Goal: Transaction & Acquisition: Purchase product/service

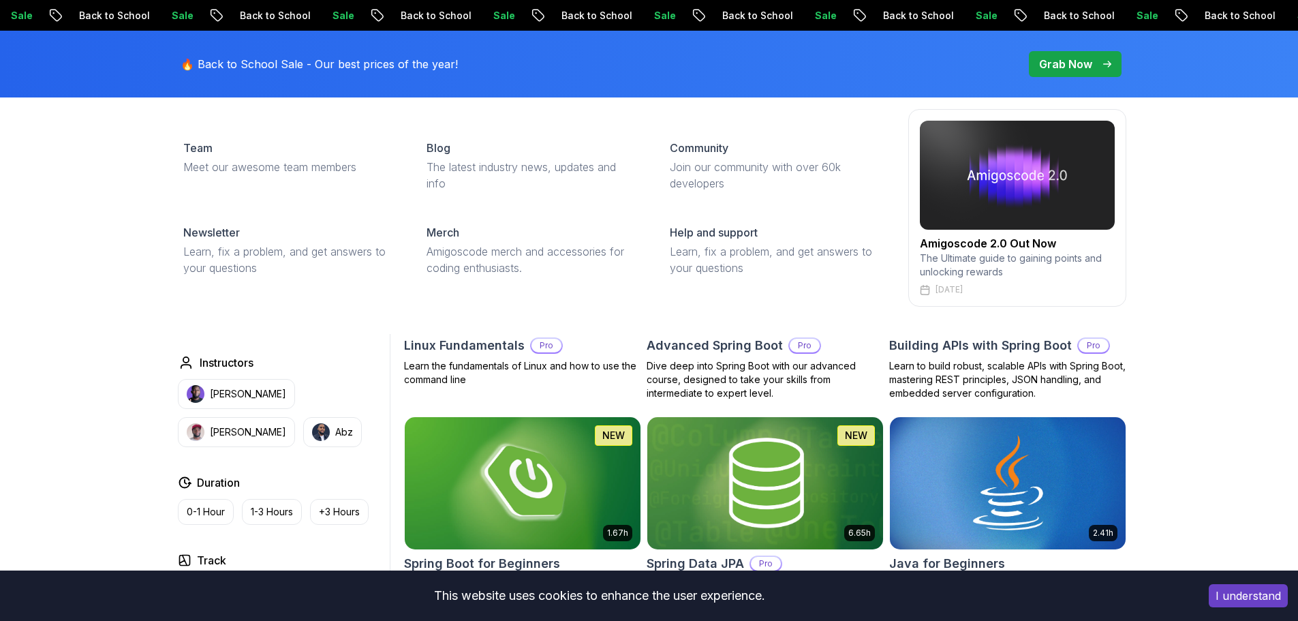
scroll to position [341, 0]
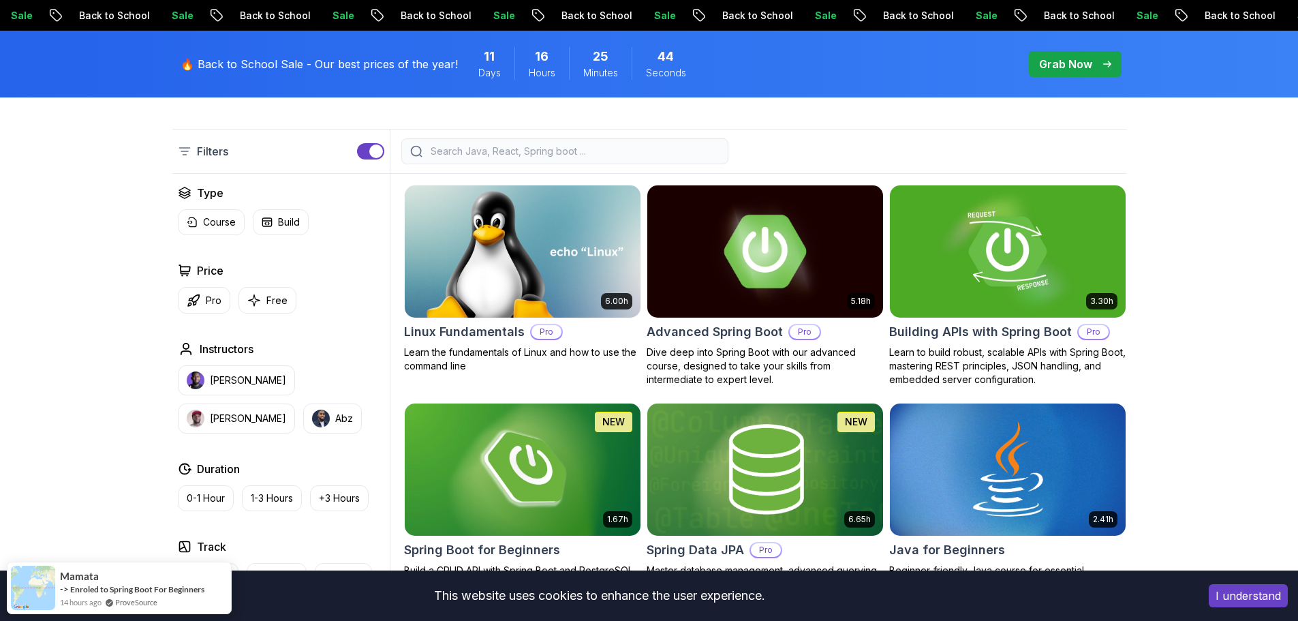
click at [822, 265] on img at bounding box center [764, 251] width 247 height 138
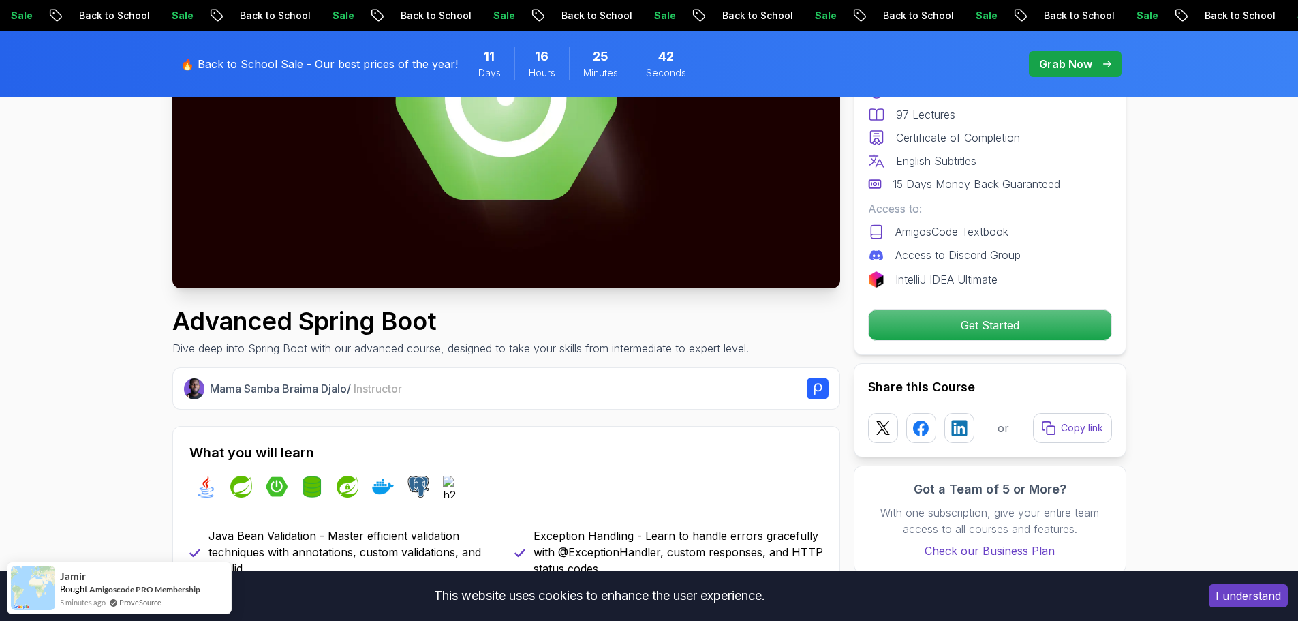
scroll to position [272, 0]
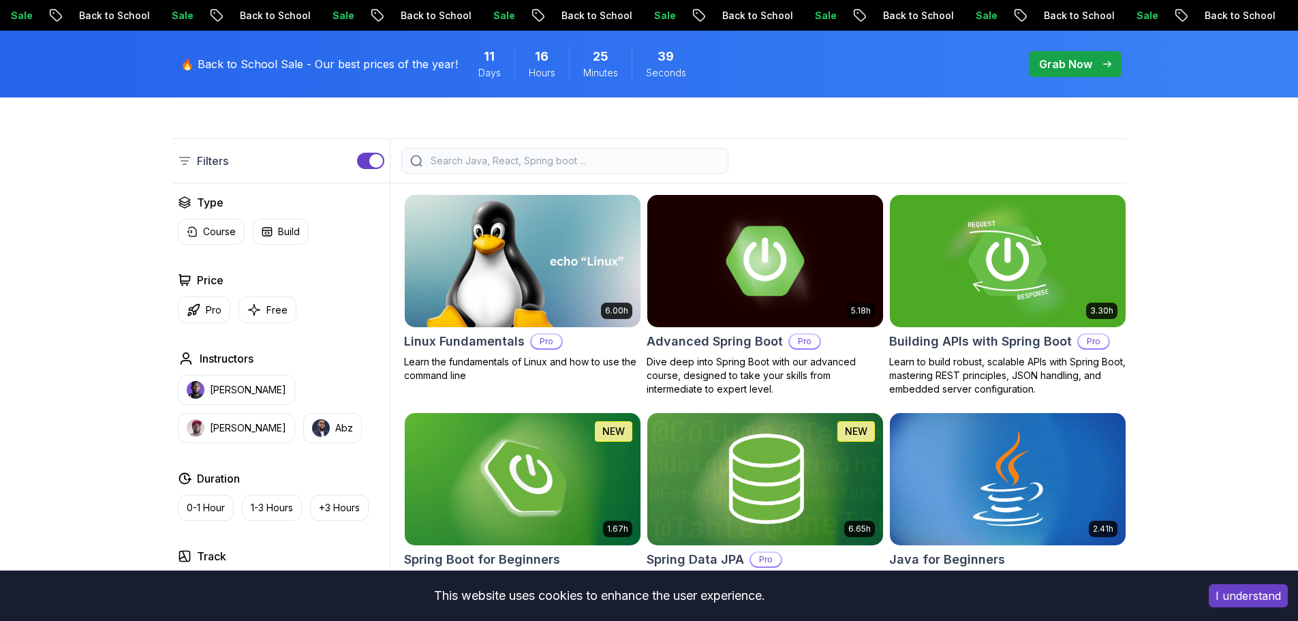
scroll to position [341, 0]
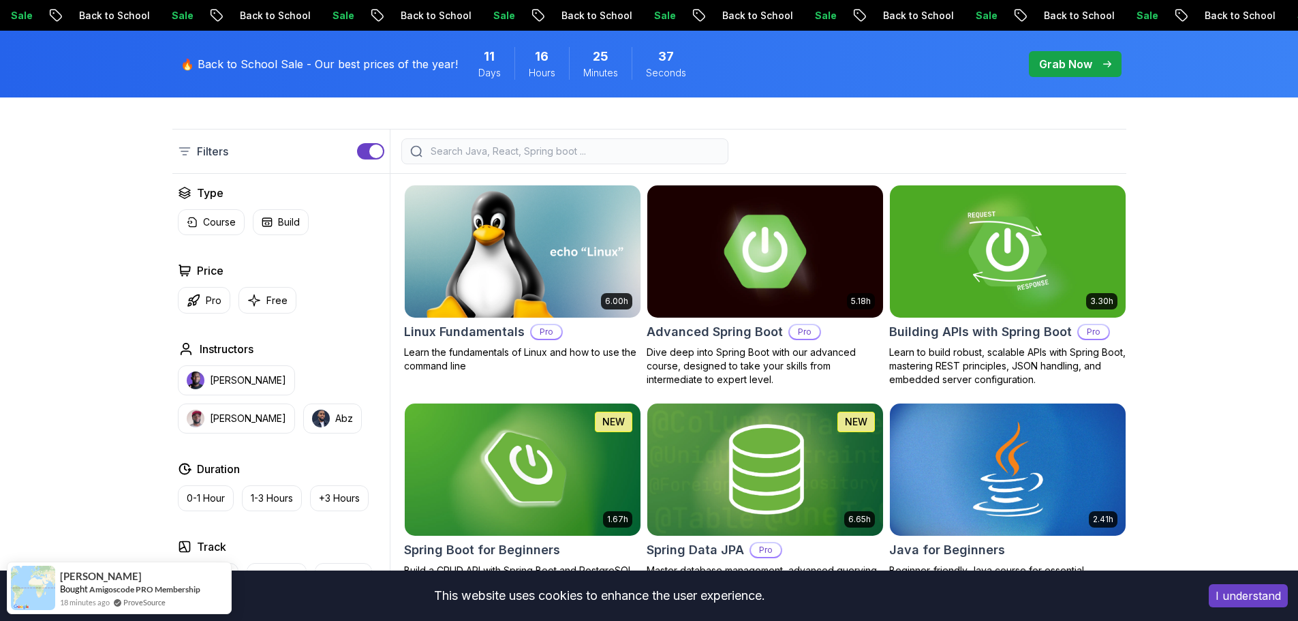
click at [678, 236] on img at bounding box center [764, 251] width 247 height 138
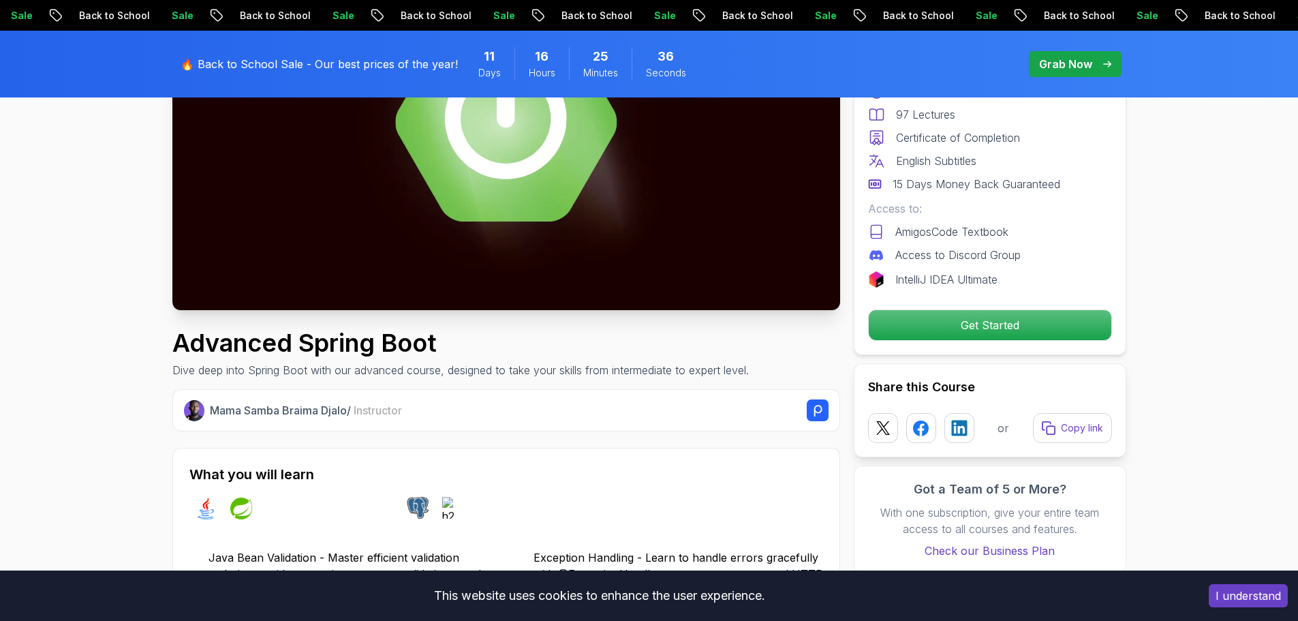
scroll to position [272, 0]
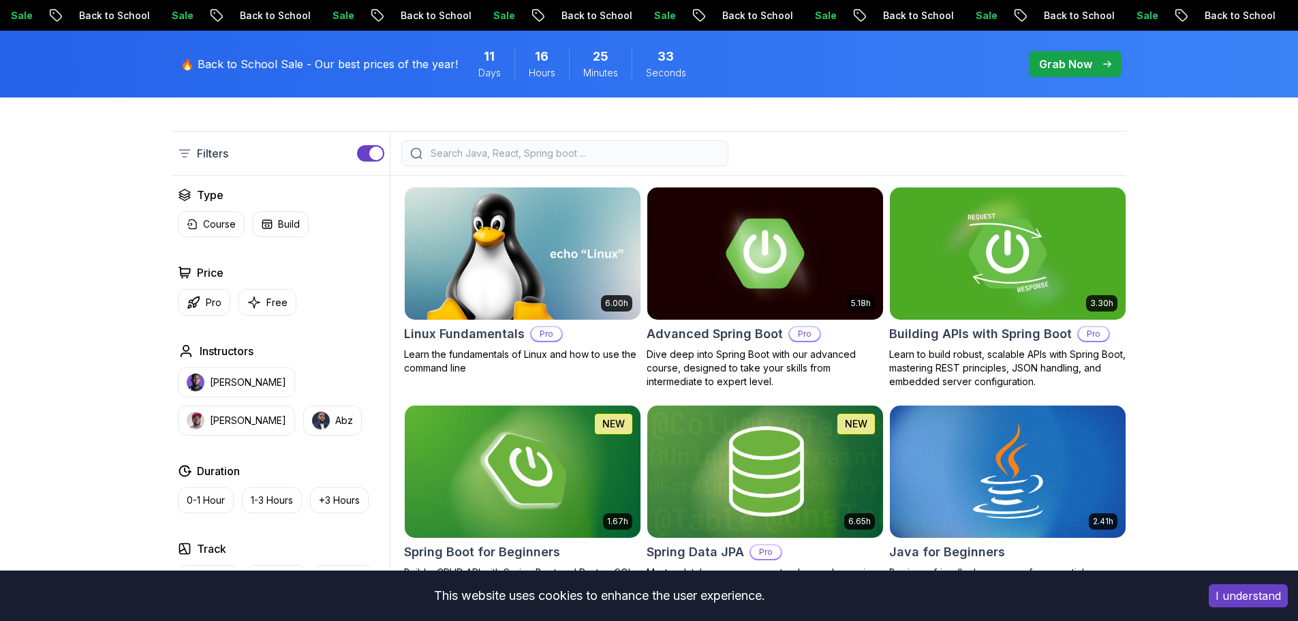
scroll to position [341, 0]
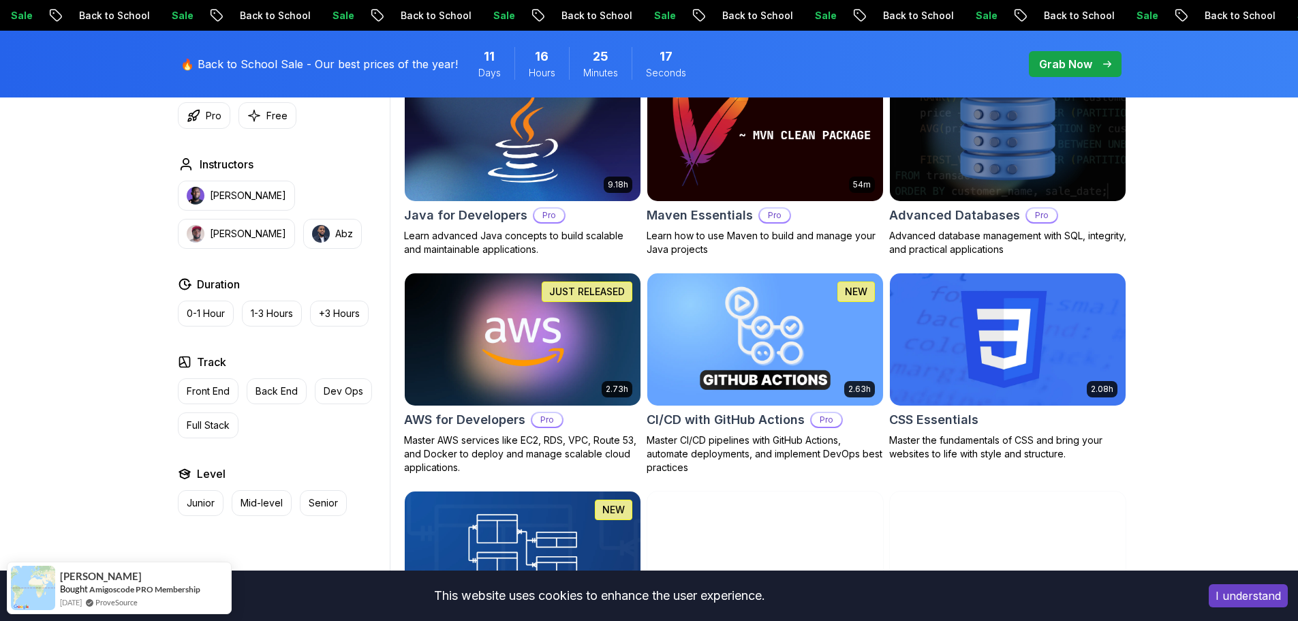
scroll to position [954, 0]
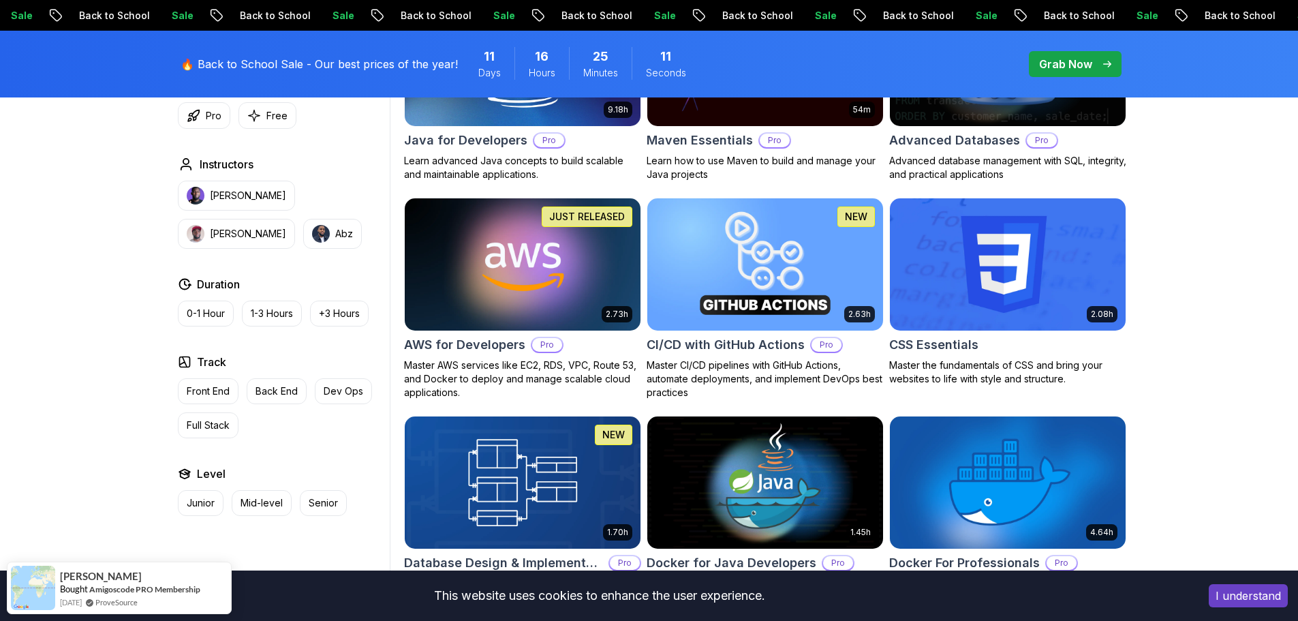
drag, startPoint x: 1067, startPoint y: 63, endPoint x: 1050, endPoint y: 86, distance: 28.6
click at [1067, 63] on p "Grab Now" at bounding box center [1065, 64] width 53 height 16
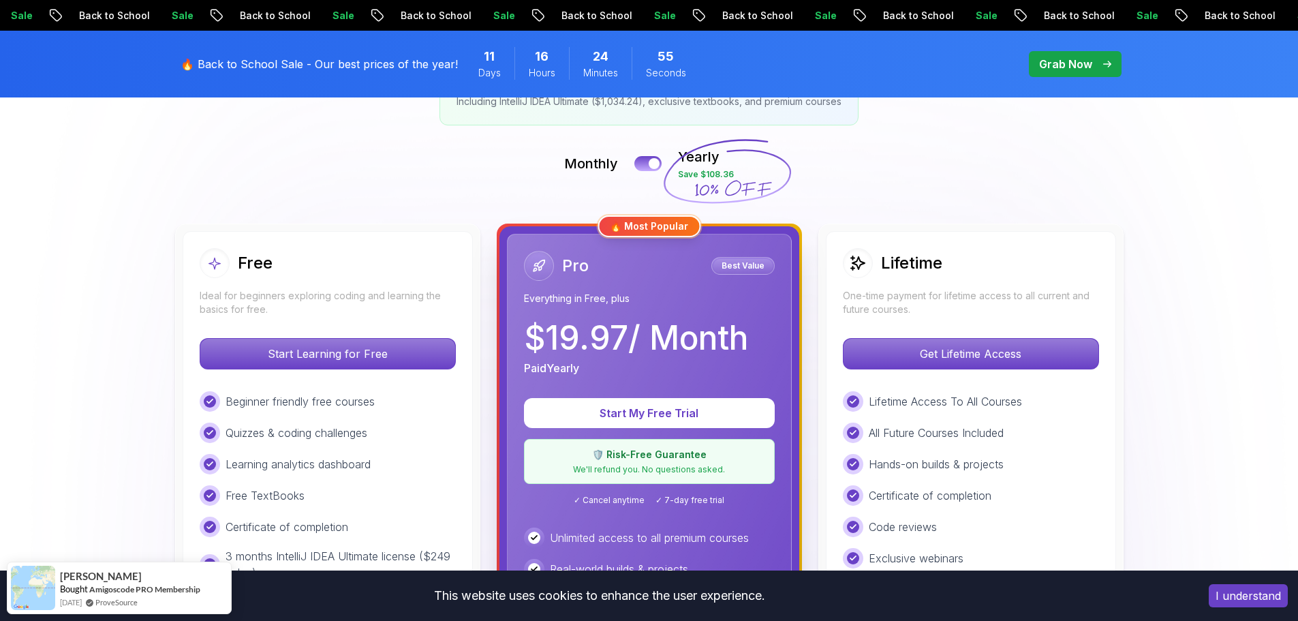
scroll to position [272, 0]
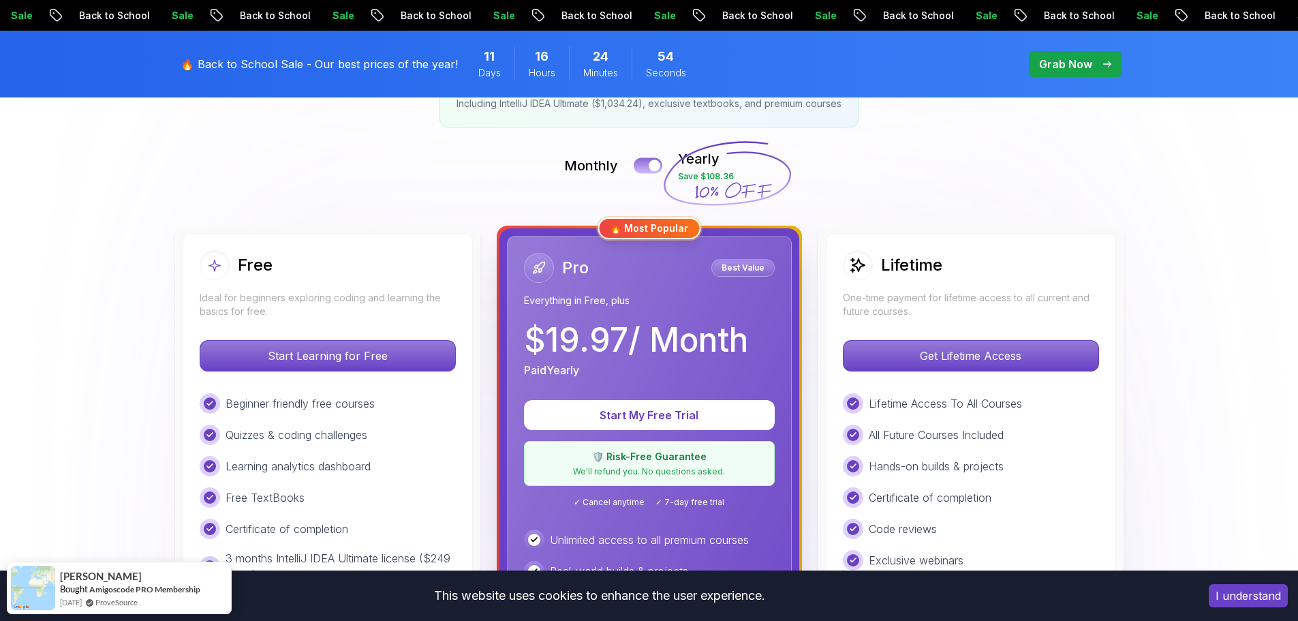
click at [652, 170] on div at bounding box center [654, 166] width 12 height 12
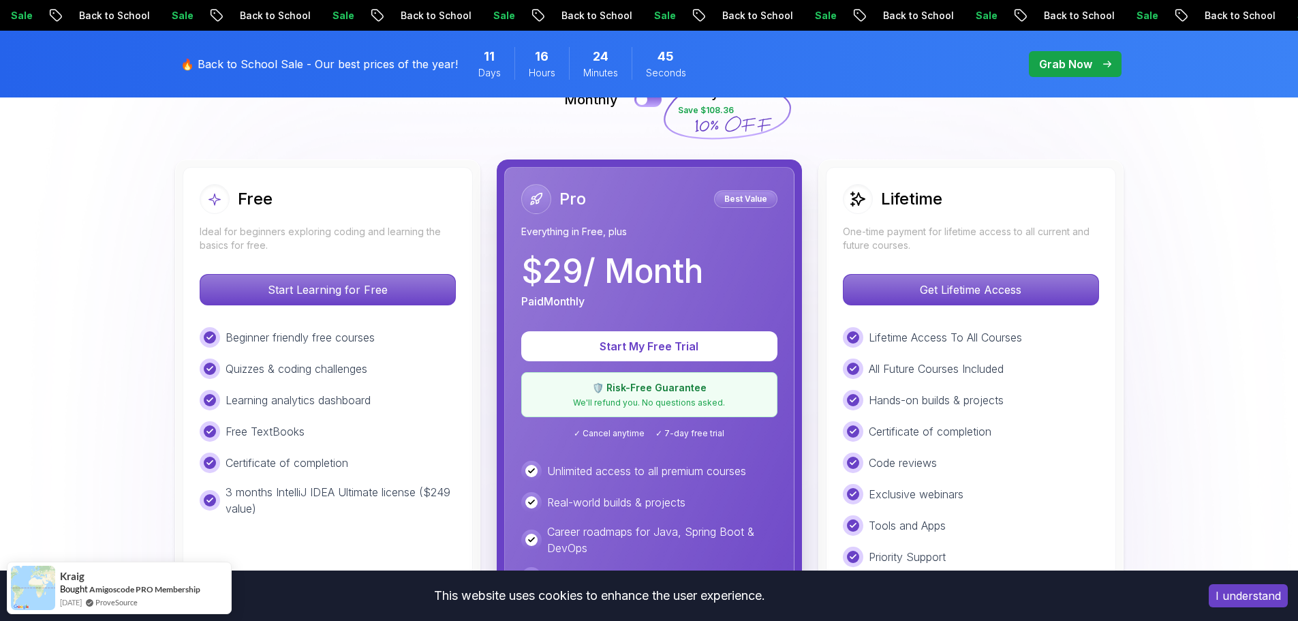
scroll to position [341, 0]
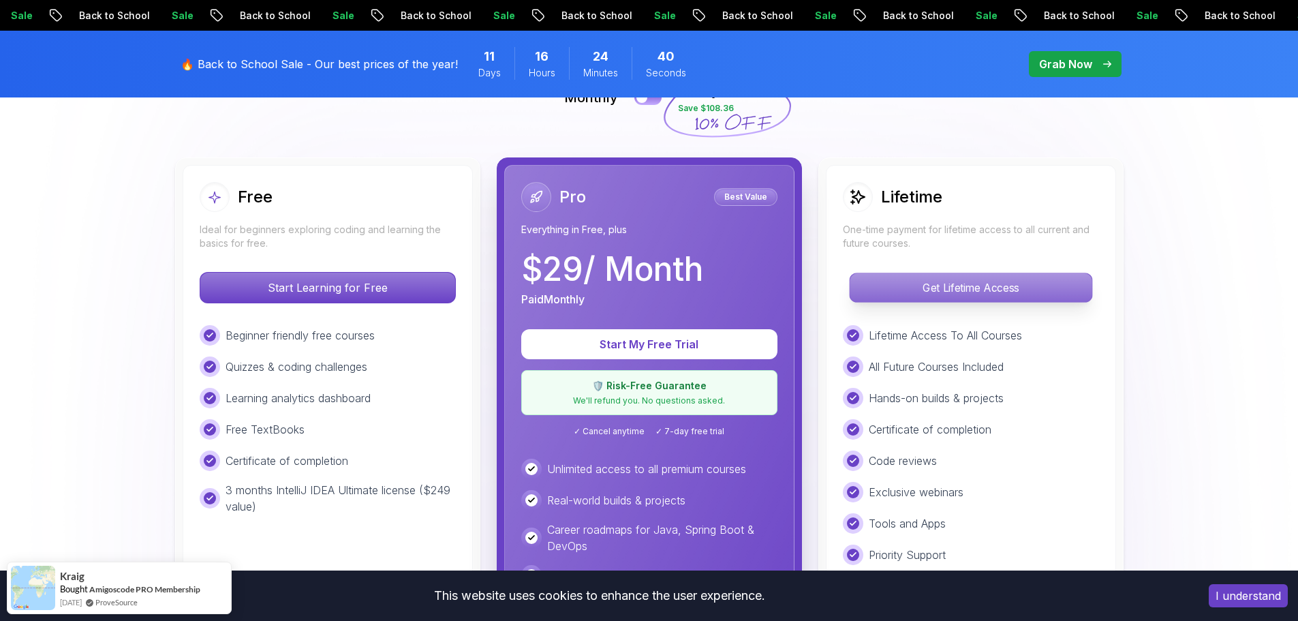
click at [1028, 290] on p "Get Lifetime Access" at bounding box center [970, 287] width 242 height 29
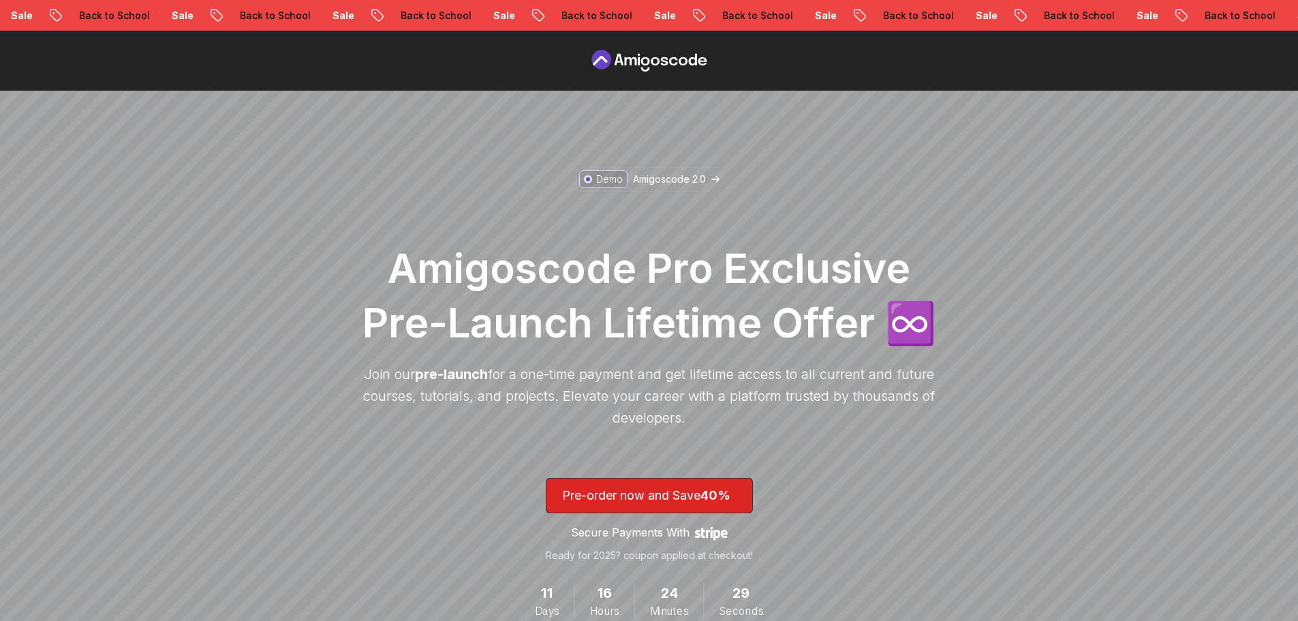
scroll to position [1499, 0]
